Goal: Task Accomplishment & Management: Manage account settings

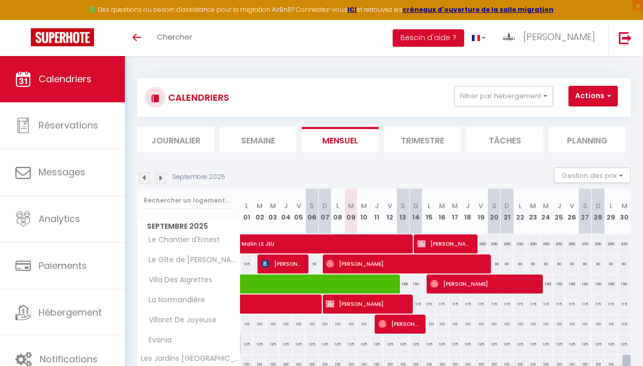
click at [399, 135] on li "Trimestre" at bounding box center [422, 139] width 77 height 25
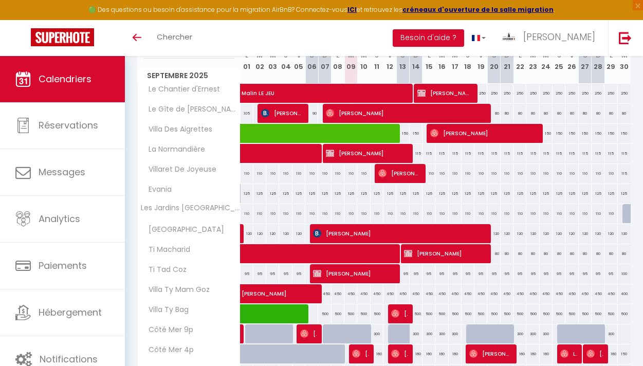
scroll to position [169, 0]
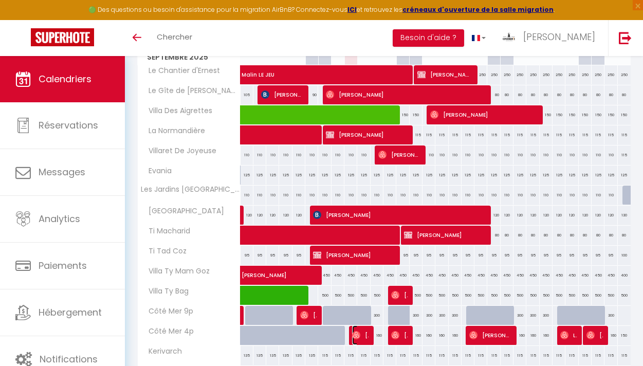
click at [363, 333] on span "[PERSON_NAME]" at bounding box center [360, 336] width 17 height 20
select select "OK"
select select "0"
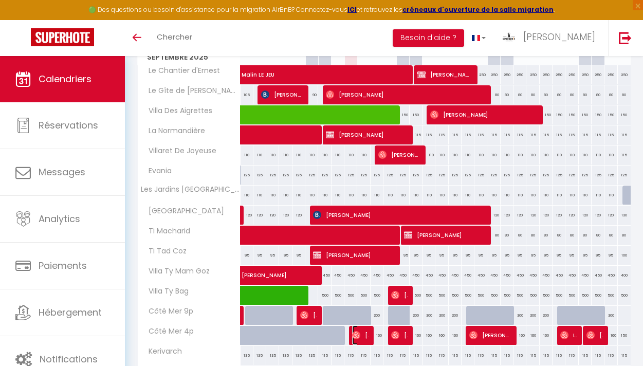
select select "1"
select select
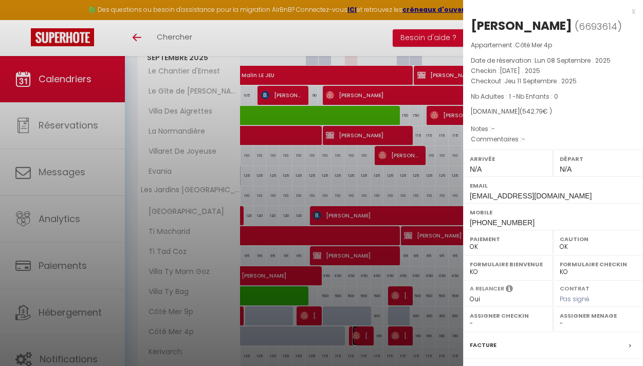
scroll to position [177, 0]
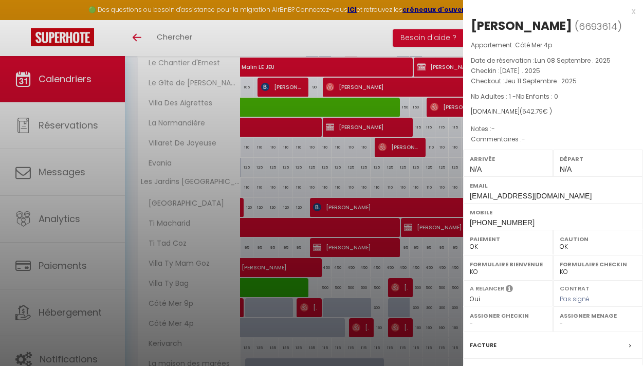
click at [594, 319] on label "Assigner Menage" at bounding box center [598, 316] width 77 height 10
click at [574, 322] on select "- [PERSON_NAME] [PERSON_NAME] [PERSON_NAME] [PERSON_NAME] Fabrice NOT [PERSON_N…" at bounding box center [598, 323] width 77 height 9
select select "34903"
click at [560, 319] on select "- [PERSON_NAME] [PERSON_NAME] [PERSON_NAME] [PERSON_NAME] Fabrice NOT [PERSON_N…" at bounding box center [598, 323] width 77 height 9
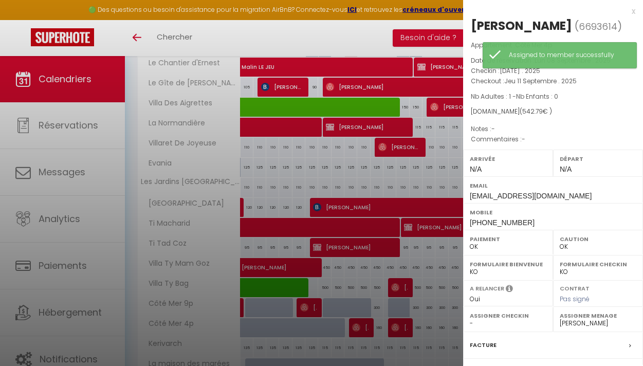
click at [401, 322] on div at bounding box center [321, 183] width 643 height 366
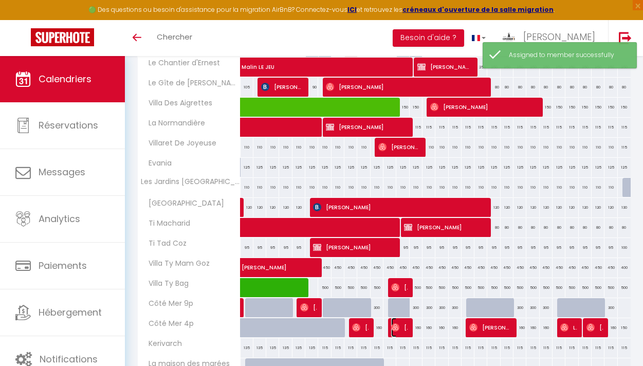
click at [401, 324] on span "[PERSON_NAME]" at bounding box center [399, 328] width 17 height 20
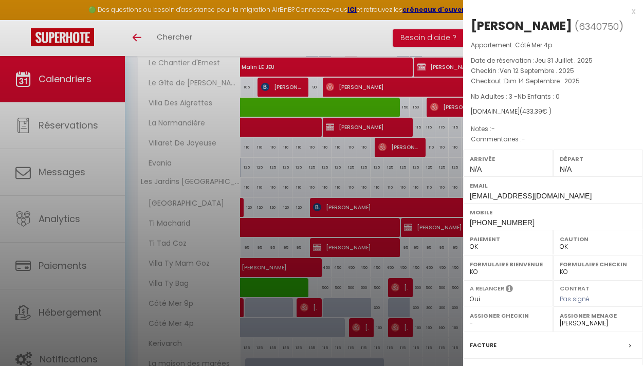
click at [336, 36] on div at bounding box center [321, 183] width 643 height 366
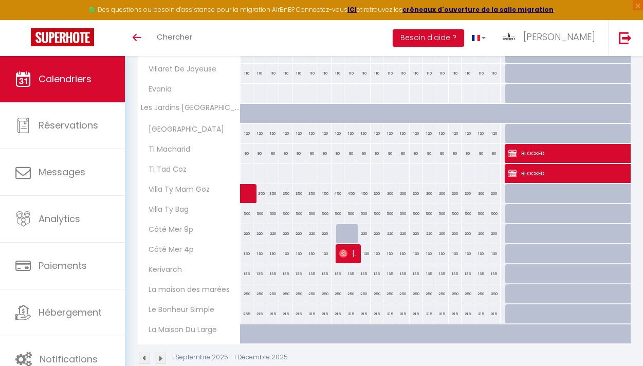
scroll to position [1045, 0]
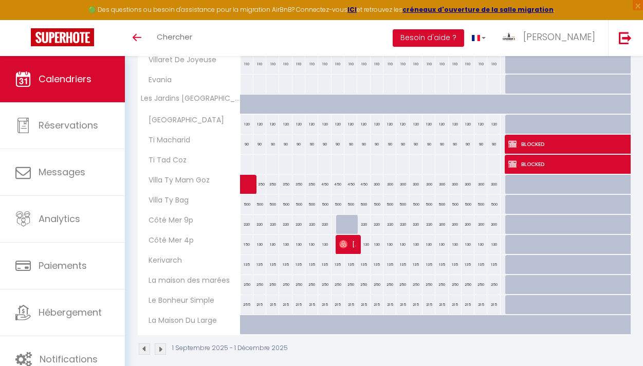
click at [160, 347] on img at bounding box center [160, 349] width 11 height 11
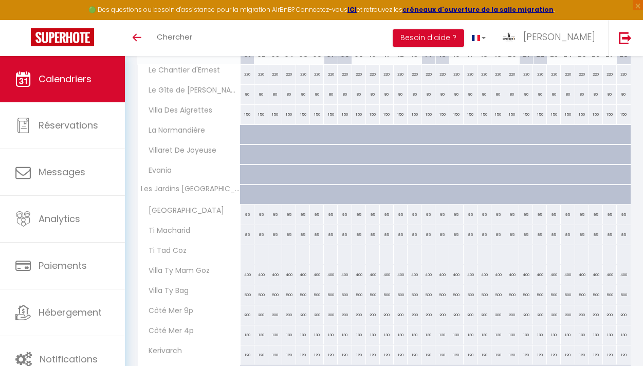
scroll to position [1057, 0]
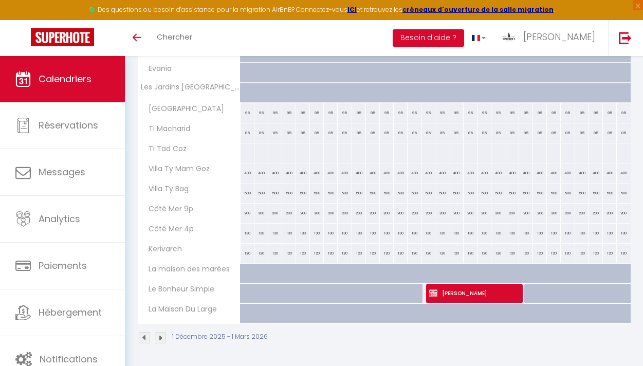
click at [159, 341] on img at bounding box center [160, 337] width 11 height 11
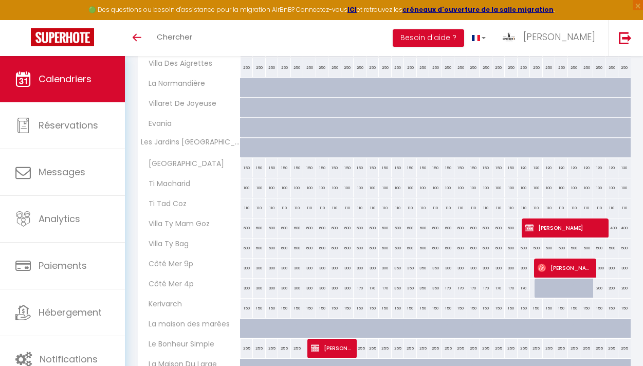
scroll to position [1007, 0]
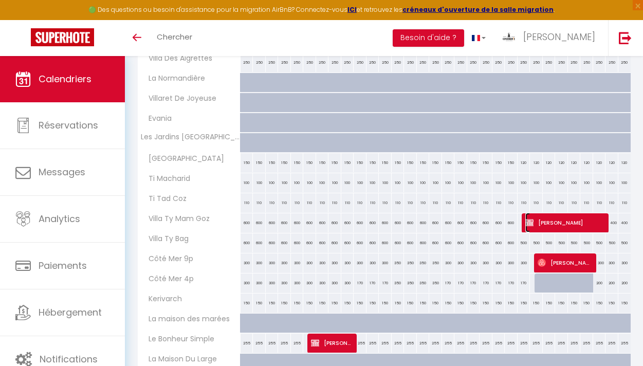
click at [552, 222] on span "[PERSON_NAME]" at bounding box center [566, 223] width 81 height 20
select select "KO"
select select
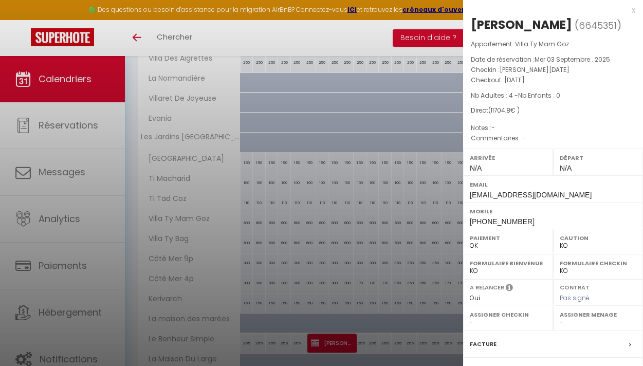
scroll to position [0, 0]
click at [633, 11] on div "x" at bounding box center [549, 11] width 172 height 12
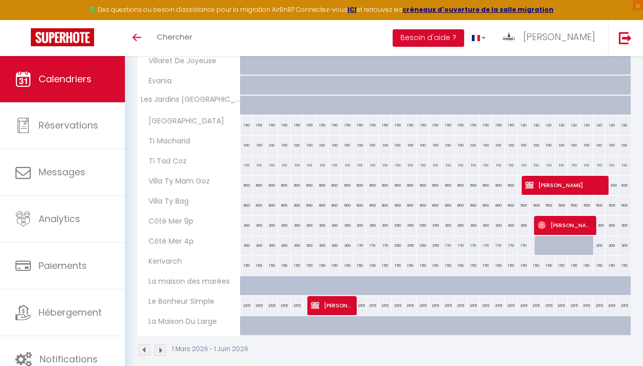
scroll to position [1057, 0]
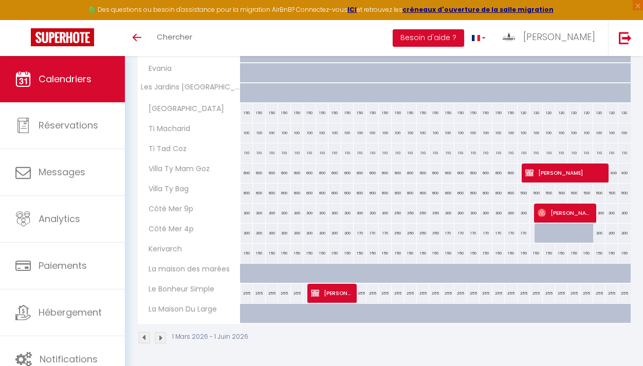
click at [160, 335] on img at bounding box center [160, 337] width 11 height 11
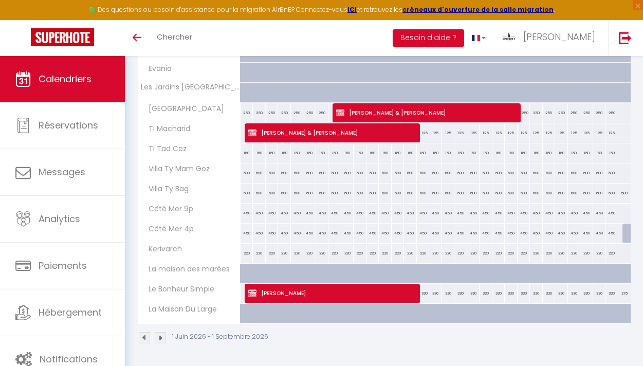
click at [145, 334] on img at bounding box center [144, 337] width 11 height 11
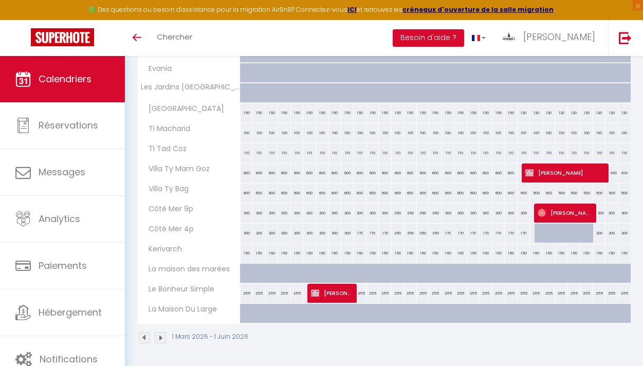
click at [248, 251] on div "150" at bounding box center [247, 253] width 13 height 19
type input "150"
type input "Ven 01 Mai 2026"
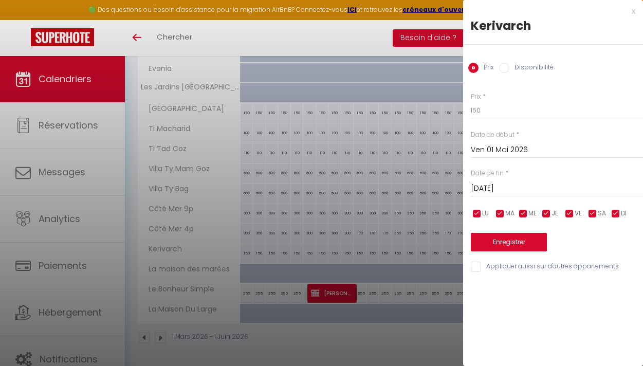
click at [488, 184] on input "[DATE]" at bounding box center [557, 188] width 172 height 13
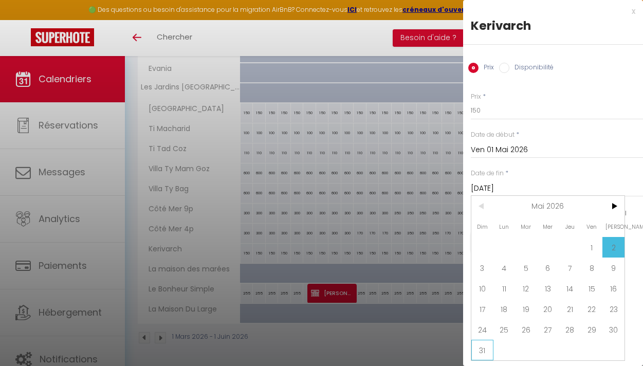
click at [486, 344] on span "31" at bounding box center [483, 350] width 22 height 21
type input "Dim 31 Mai 2026"
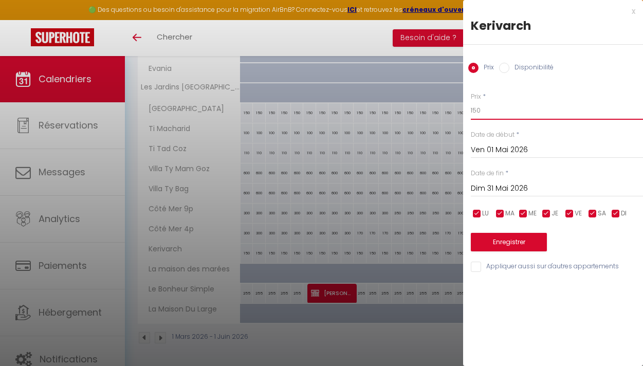
click at [477, 110] on input "150" at bounding box center [557, 110] width 172 height 19
type input "170"
click at [500, 243] on button "Enregistrer" at bounding box center [509, 242] width 76 height 19
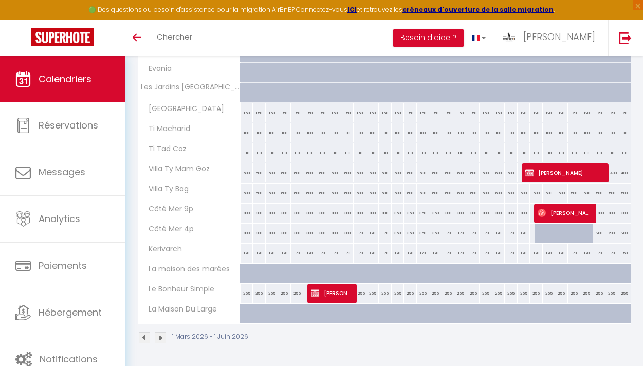
click at [246, 112] on div "150" at bounding box center [247, 112] width 13 height 19
type input "150"
type input "Ven 01 Mai 2026"
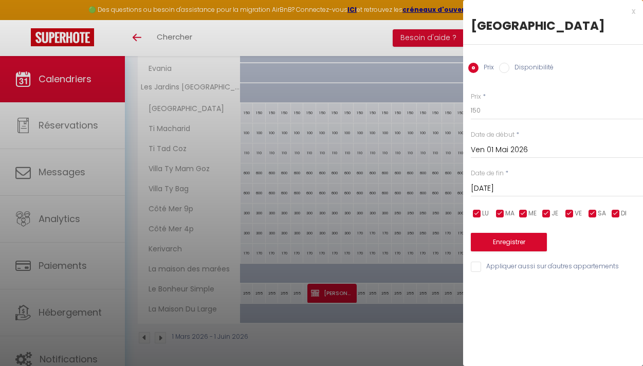
click at [510, 185] on input "[DATE]" at bounding box center [557, 188] width 172 height 13
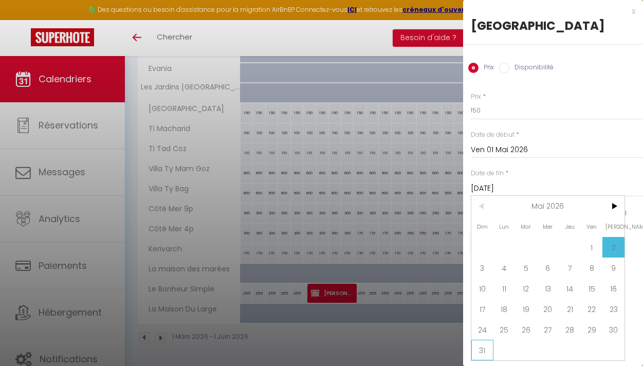
click at [482, 350] on span "31" at bounding box center [483, 350] width 22 height 21
type input "Dim 31 Mai 2026"
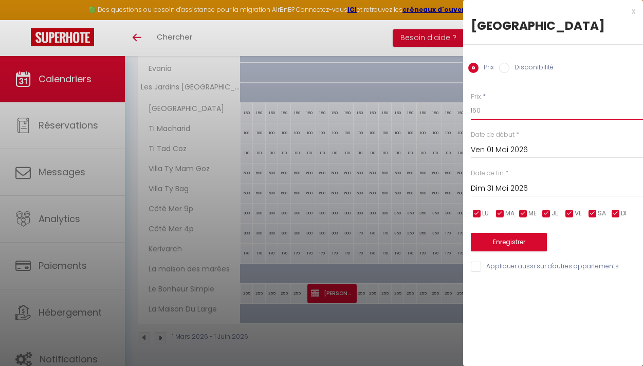
click at [474, 110] on input "150" at bounding box center [557, 110] width 172 height 19
type input "160"
click at [492, 241] on button "Enregistrer" at bounding box center [509, 242] width 76 height 19
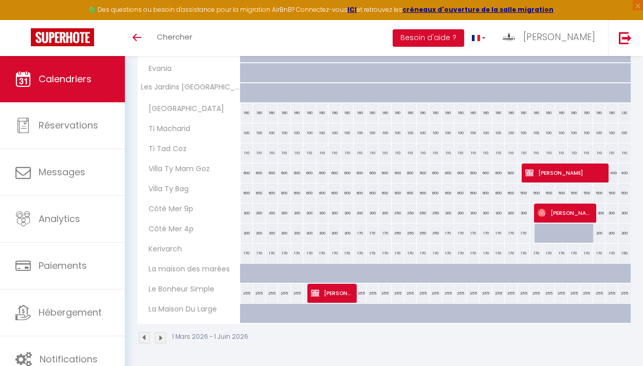
click at [359, 232] on div "170" at bounding box center [360, 233] width 13 height 19
type input "170"
type input "Dim 10 Mai 2026"
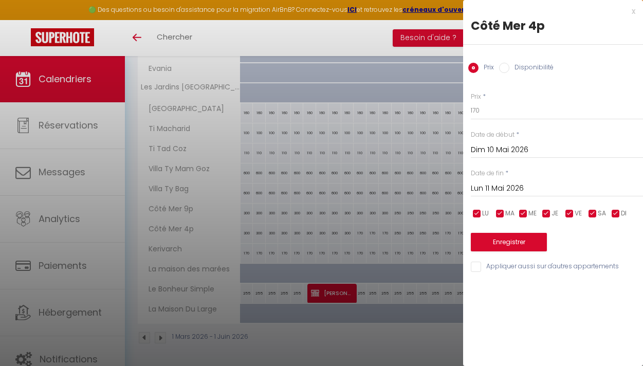
click at [511, 187] on input "Lun 11 Mai 2026" at bounding box center [557, 188] width 172 height 13
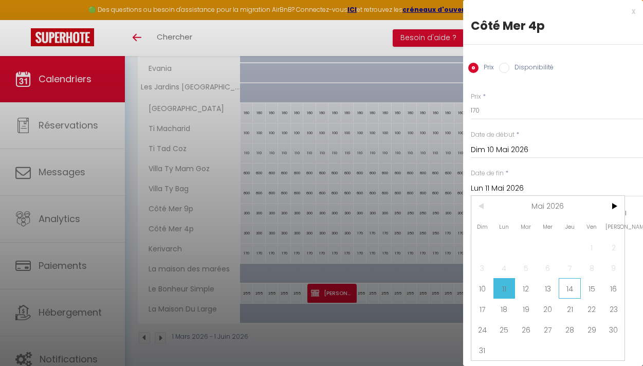
click at [570, 288] on span "14" at bounding box center [570, 288] width 22 height 21
type input "Jeu 14 Mai 2026"
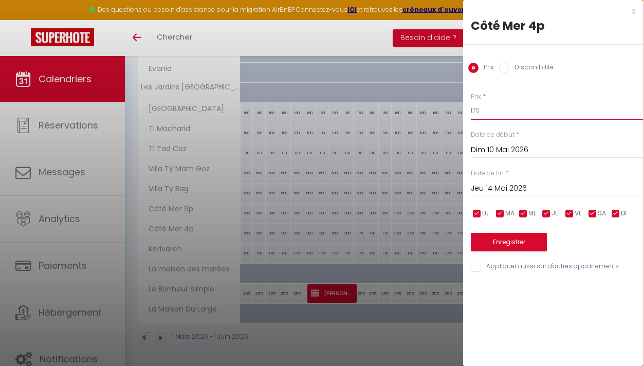
drag, startPoint x: 479, startPoint y: 111, endPoint x: 447, endPoint y: 110, distance: 31.9
type input "300"
click at [486, 242] on button "Enregistrer" at bounding box center [509, 242] width 76 height 19
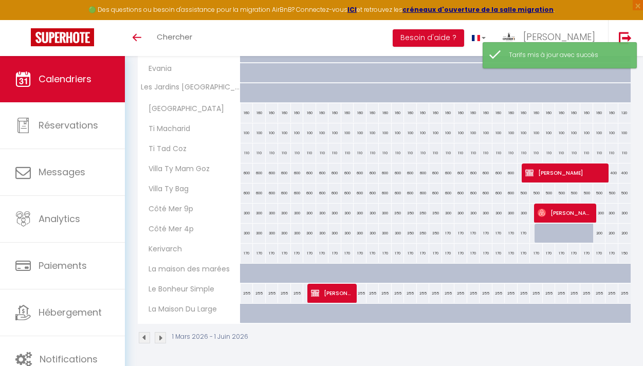
click at [396, 232] on div "300" at bounding box center [398, 233] width 13 height 19
type input "300"
type input "Mer 13 Mai 2026"
type input "Jeu 14 Mai 2026"
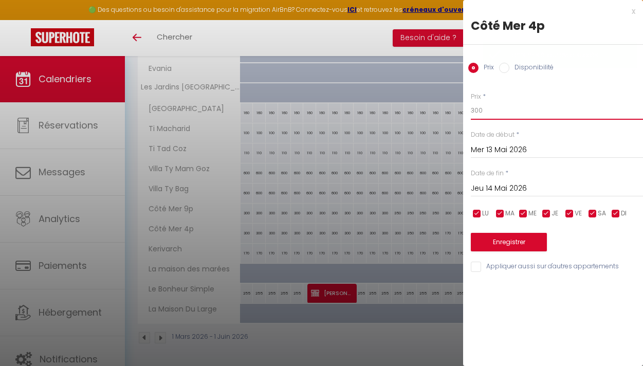
click at [476, 107] on input "300" at bounding box center [557, 110] width 172 height 19
type input "350"
click at [504, 242] on button "Enregistrer" at bounding box center [509, 242] width 76 height 19
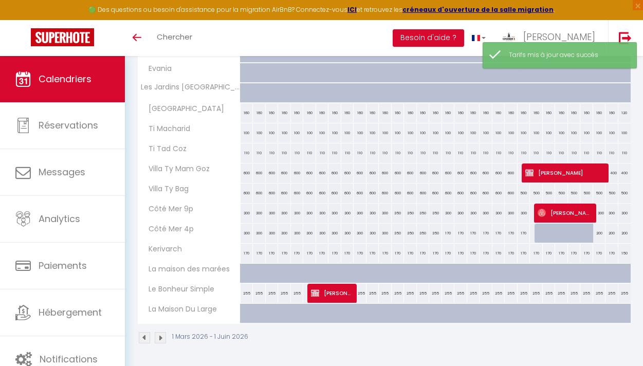
click at [448, 231] on div "170" at bounding box center [448, 233] width 13 height 19
type input "170"
type input "Dim 17 Mai 2026"
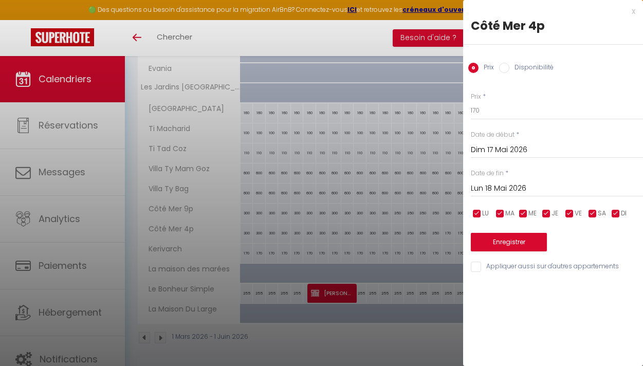
click at [481, 180] on div "[DATE] < [DATE] > Dim Lun Mar Mer Jeu Ven Sam 1 2 3 4 5 6 7 8 9 10 11 12 13 14 …" at bounding box center [557, 187] width 172 height 19
click at [479, 189] on input "Lun 18 Mai 2026" at bounding box center [557, 188] width 172 height 13
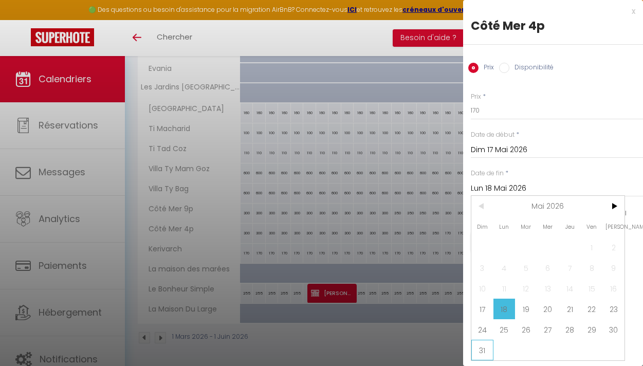
click at [481, 351] on span "31" at bounding box center [483, 350] width 22 height 21
type input "Dim 31 Mai 2026"
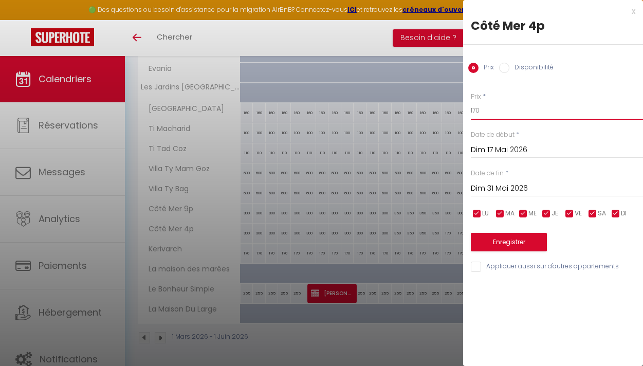
drag, startPoint x: 479, startPoint y: 111, endPoint x: 463, endPoint y: 111, distance: 15.4
click at [464, 111] on div "Prix * 170 Statut * Disponible Indisponible Date de début * [DATE] < [DATE] > D…" at bounding box center [553, 176] width 180 height 194
type input "300"
click at [499, 241] on button "Enregistrer" at bounding box center [509, 242] width 76 height 19
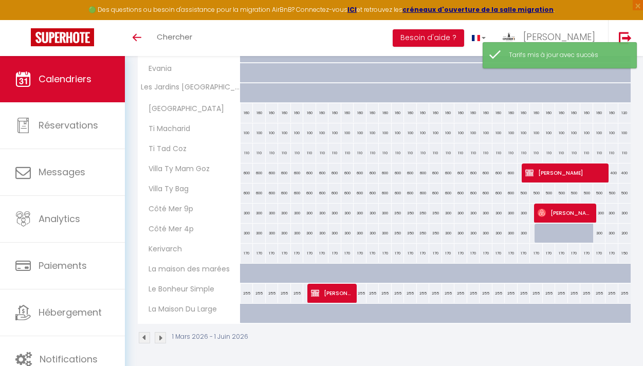
click at [623, 236] on div "200" at bounding box center [625, 233] width 13 height 19
type input "200"
type input "Dim 31 Mai 2026"
type input "Lun 01 Juin 2026"
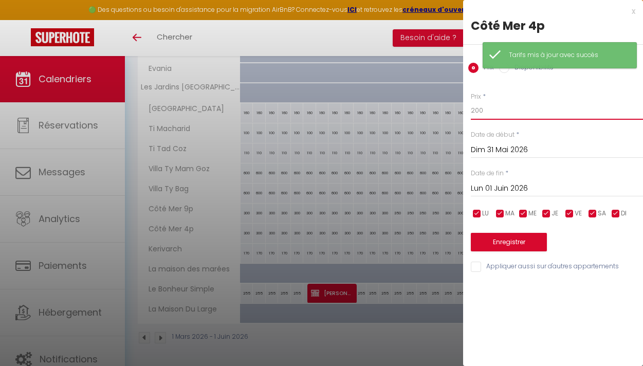
click at [475, 104] on input "200" at bounding box center [557, 110] width 172 height 19
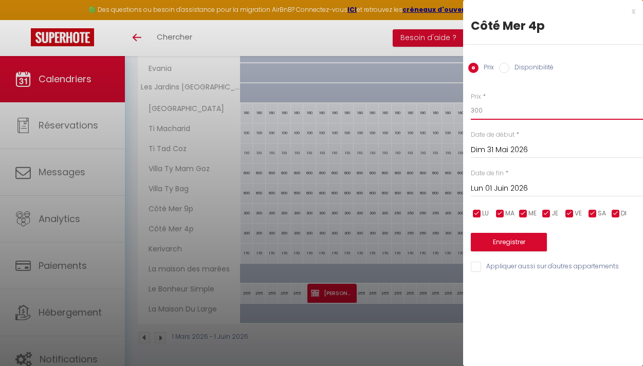
type input "300"
click at [503, 241] on button "Enregistrer" at bounding box center [509, 242] width 76 height 19
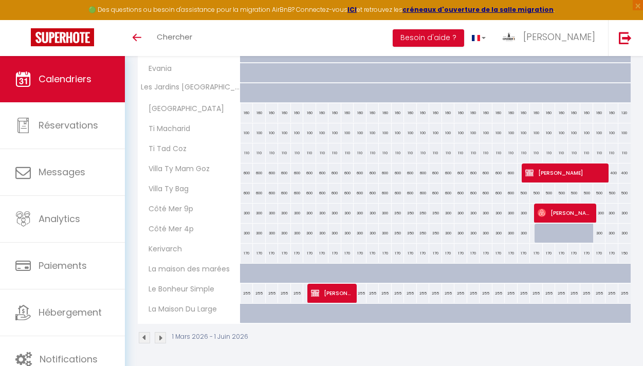
click at [164, 338] on img at bounding box center [160, 337] width 11 height 11
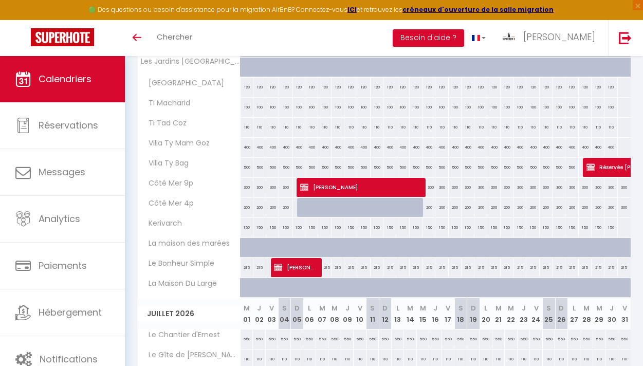
scroll to position [284, 0]
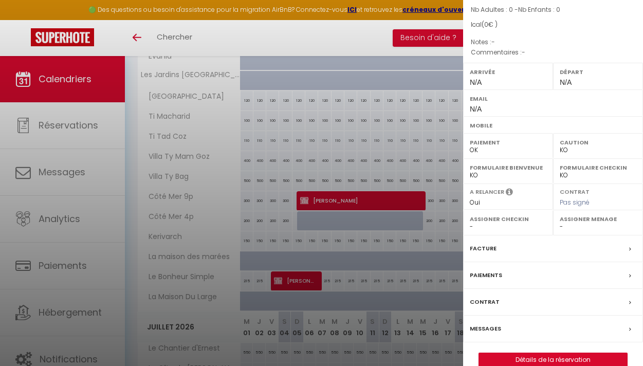
scroll to position [0, 0]
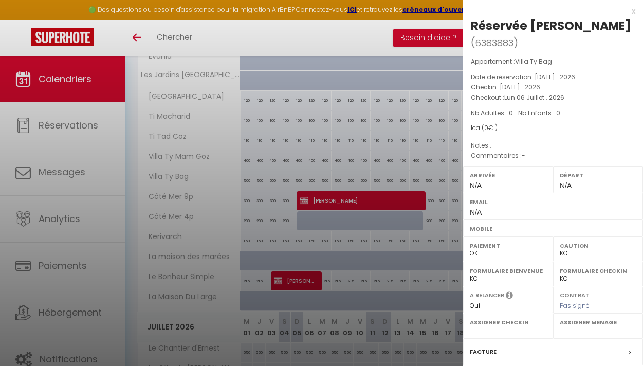
click at [633, 10] on div "x" at bounding box center [549, 11] width 172 height 12
